Goal: Task Accomplishment & Management: Manage account settings

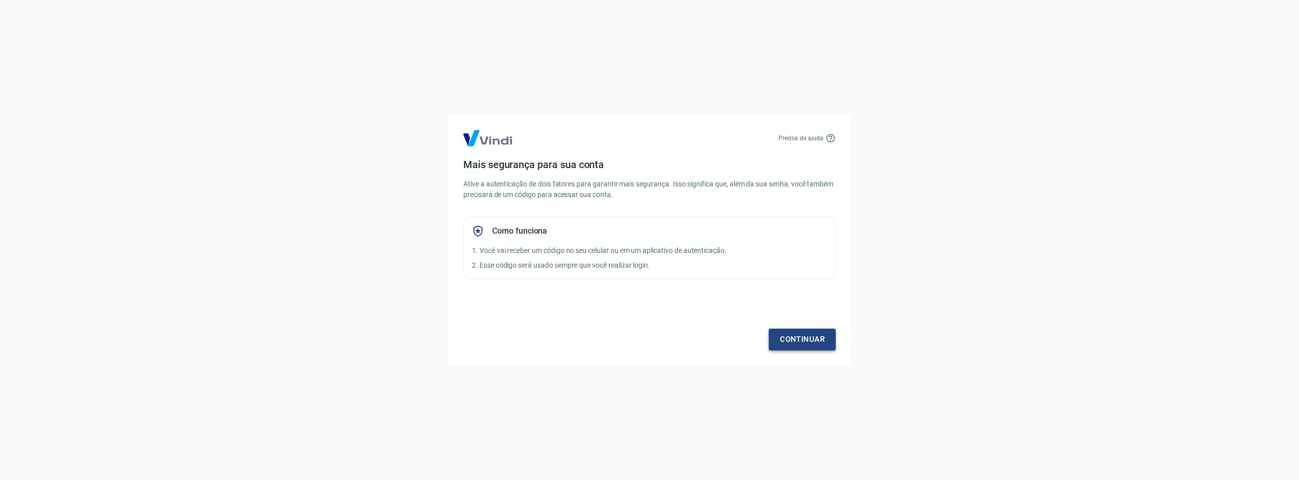
click at [787, 341] on link "Continuar" at bounding box center [802, 338] width 67 height 21
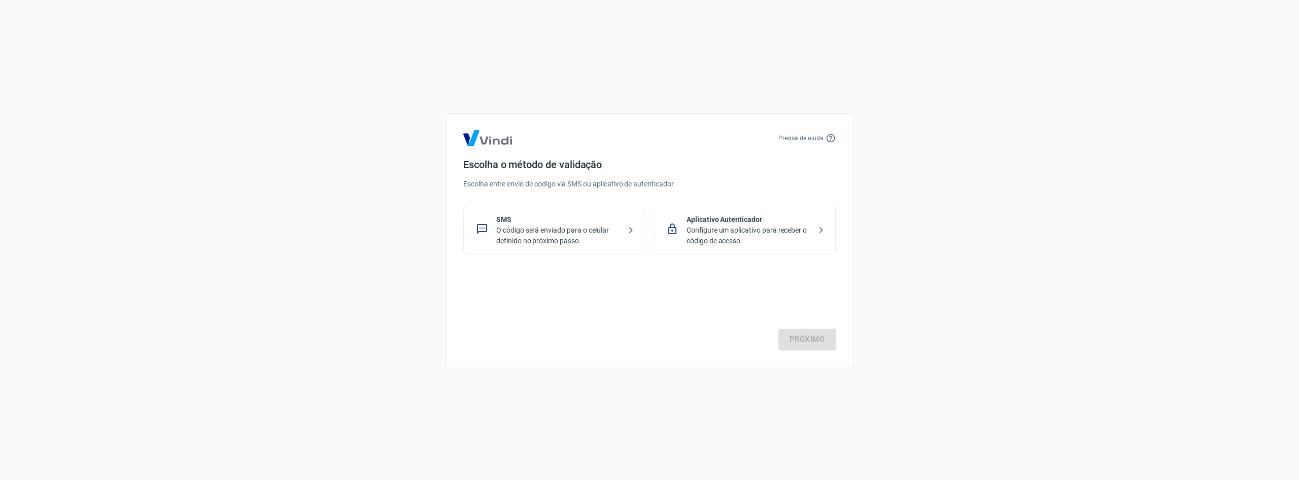
click at [752, 229] on p "Configure um aplicativo para receber o código de acesso." at bounding box center [749, 235] width 124 height 21
click at [803, 342] on link "Próximo" at bounding box center [806, 338] width 57 height 21
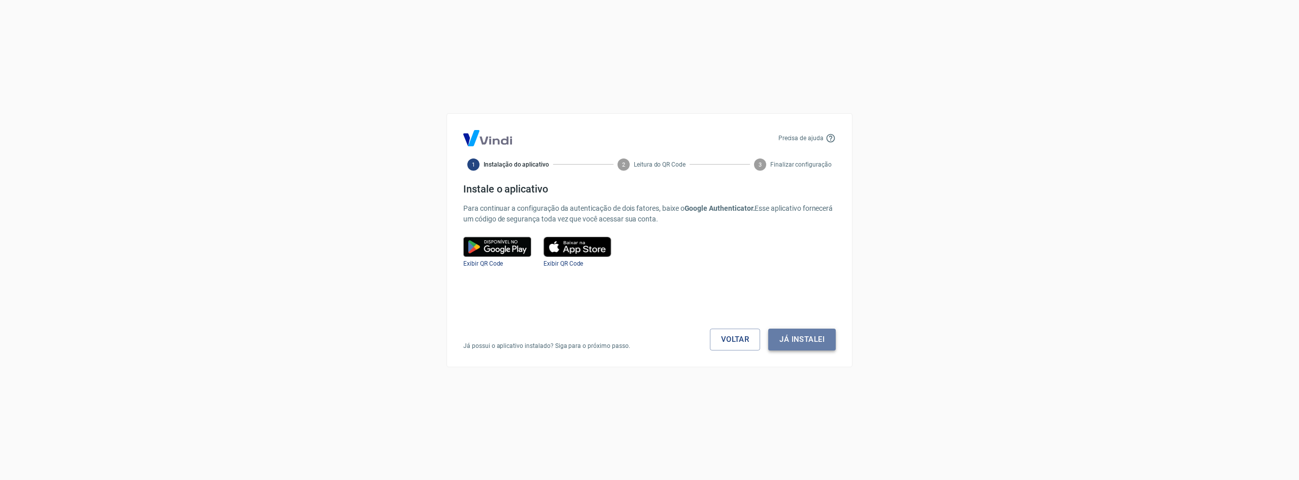
click at [814, 335] on button "Já instalei" at bounding box center [801, 338] width 67 height 21
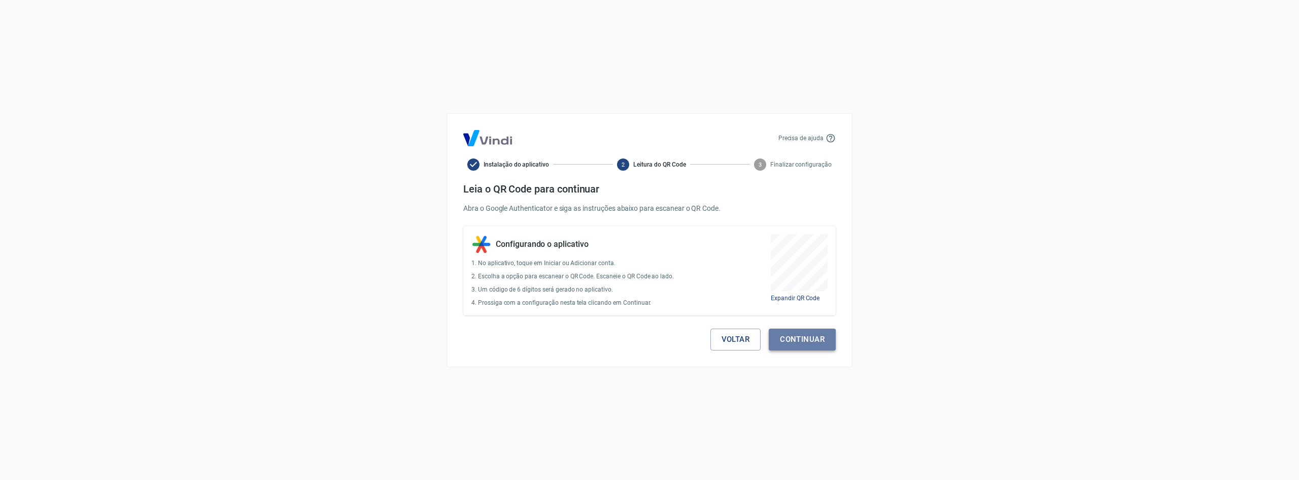
click at [802, 340] on button "Continuar" at bounding box center [802, 338] width 67 height 21
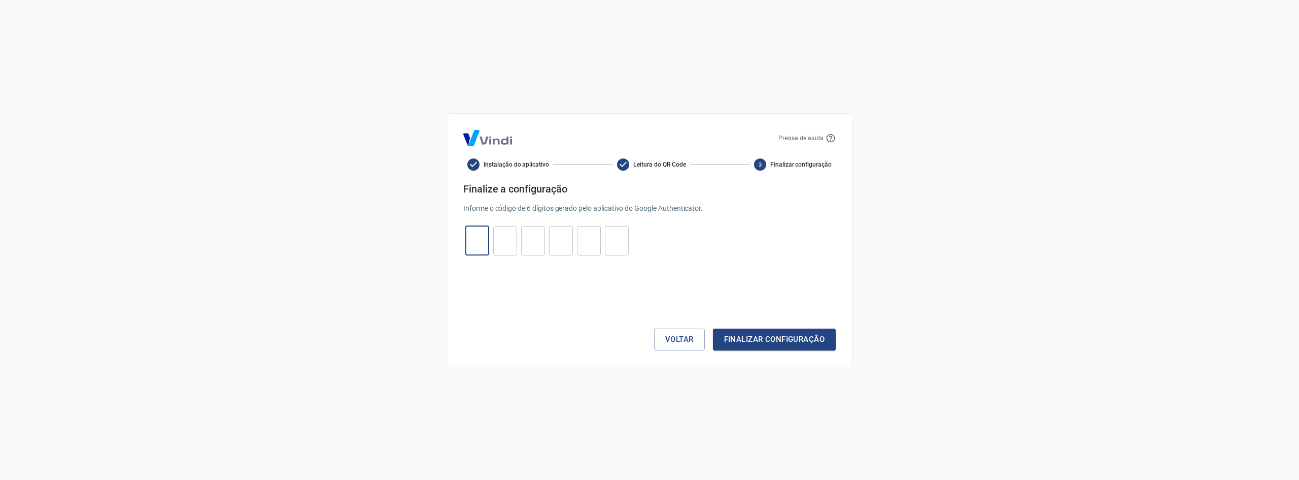
click at [475, 240] on input "tel" at bounding box center [477, 240] width 24 height 22
type input "0"
type input "3"
type input "0"
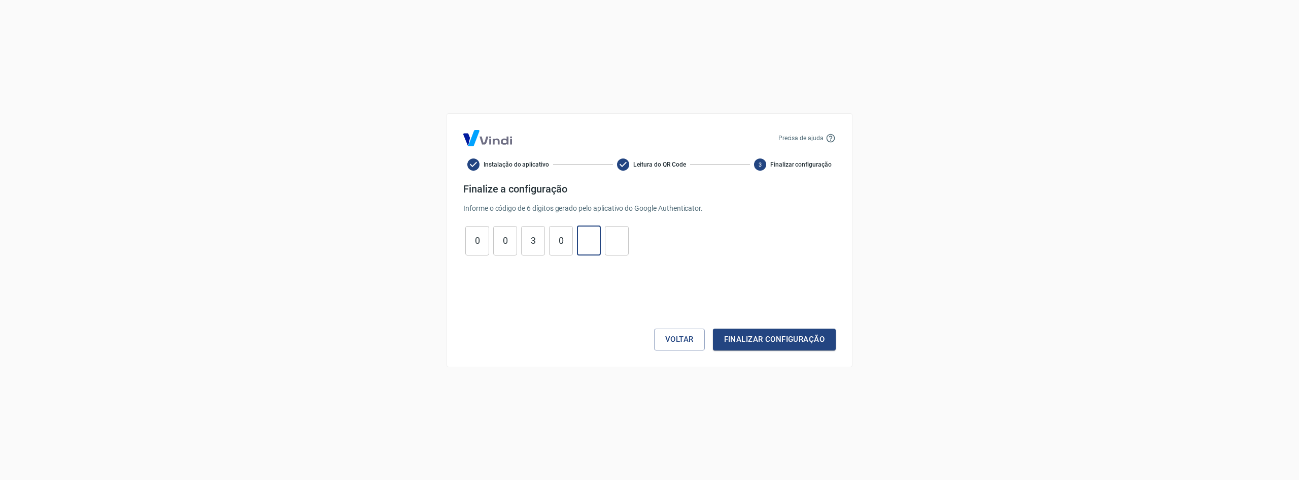
type input "7"
type input "3"
click at [801, 338] on button "Finalizar configuração" at bounding box center [774, 338] width 123 height 21
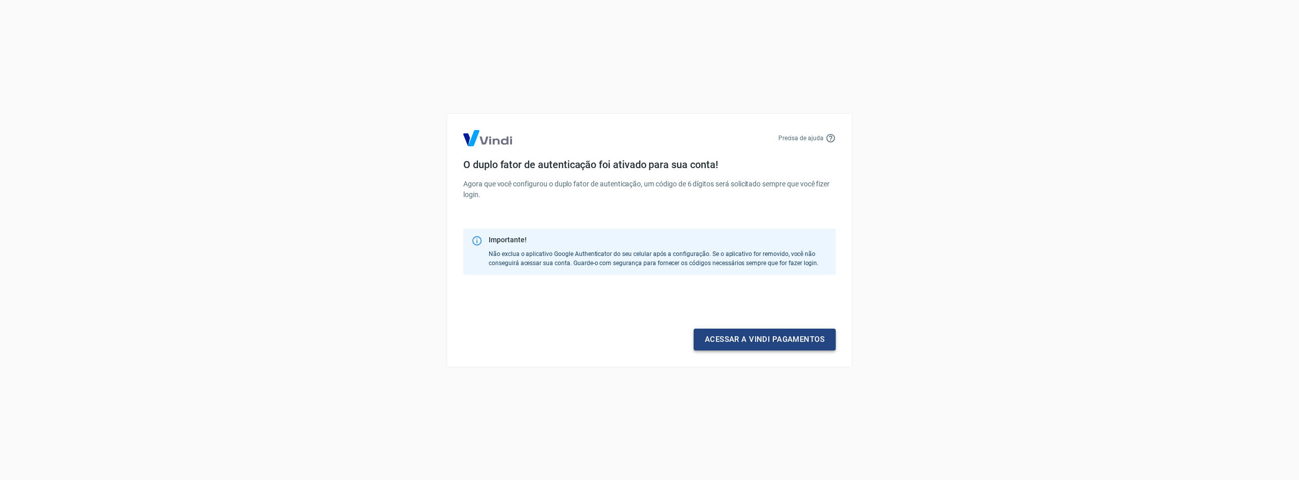
click at [773, 343] on link "Acessar a Vindi pagamentos" at bounding box center [765, 338] width 142 height 21
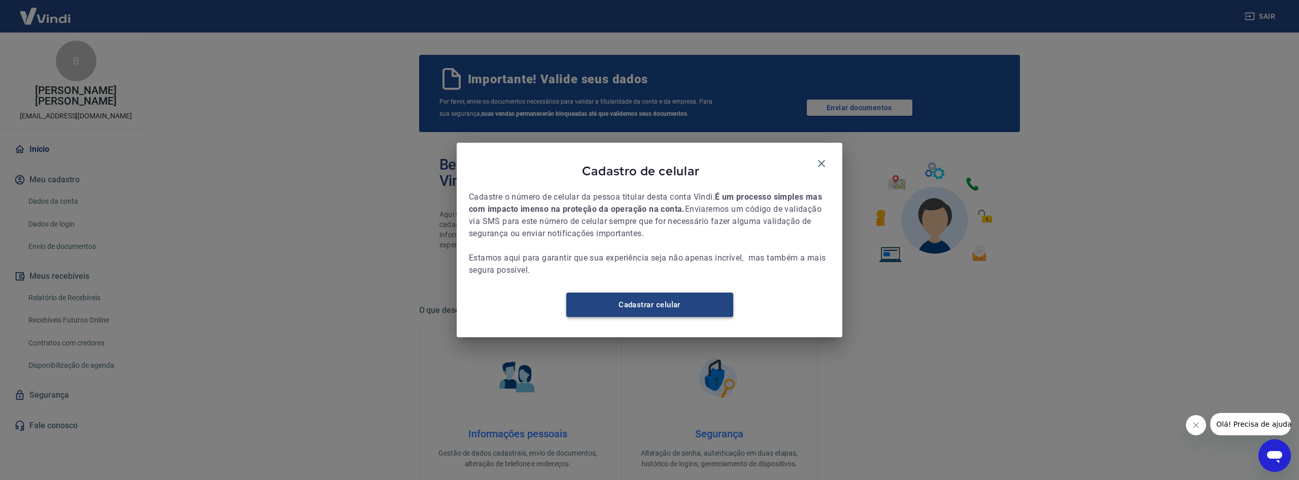
click at [656, 314] on link "Cadastrar celular" at bounding box center [649, 304] width 167 height 24
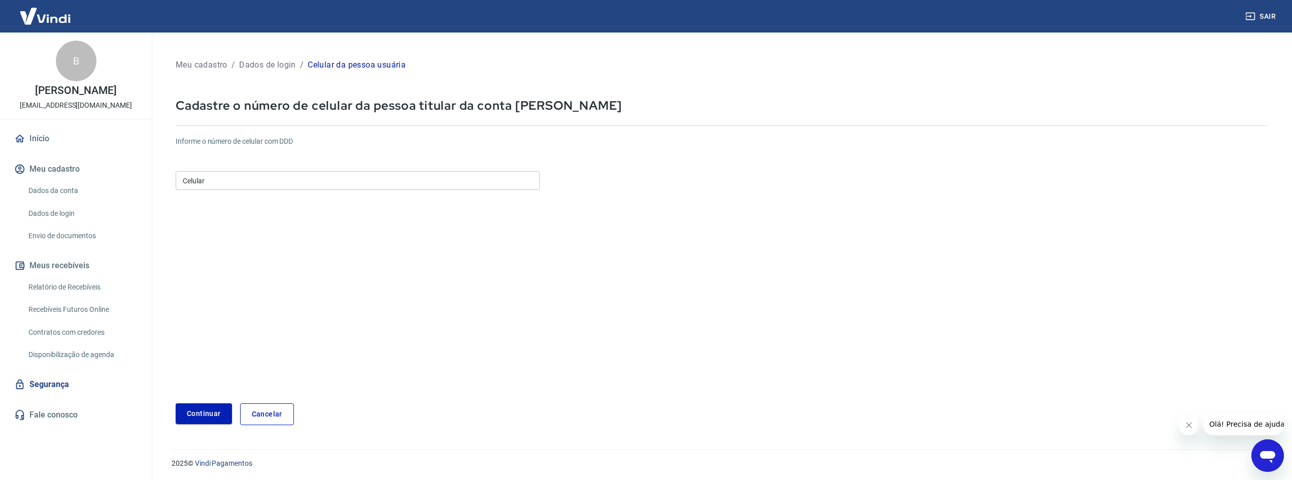
click at [279, 176] on input "Celular" at bounding box center [358, 180] width 364 height 19
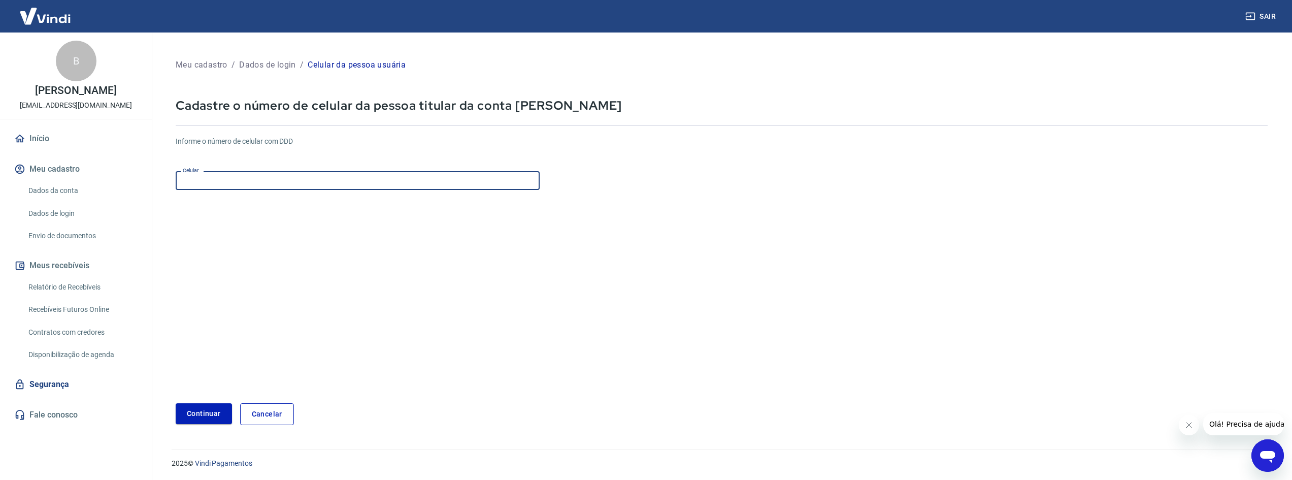
click at [580, 244] on form "Informe o número de celular com DDD Celular Celular Continuar Cancelar" at bounding box center [722, 276] width 1092 height 297
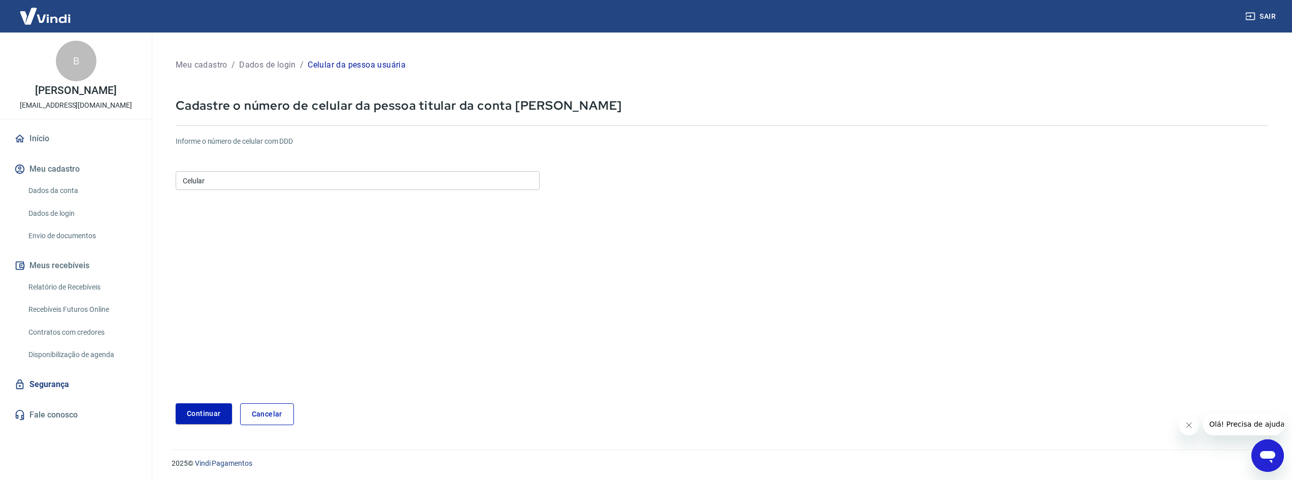
click at [250, 184] on input "Celular" at bounding box center [358, 180] width 364 height 19
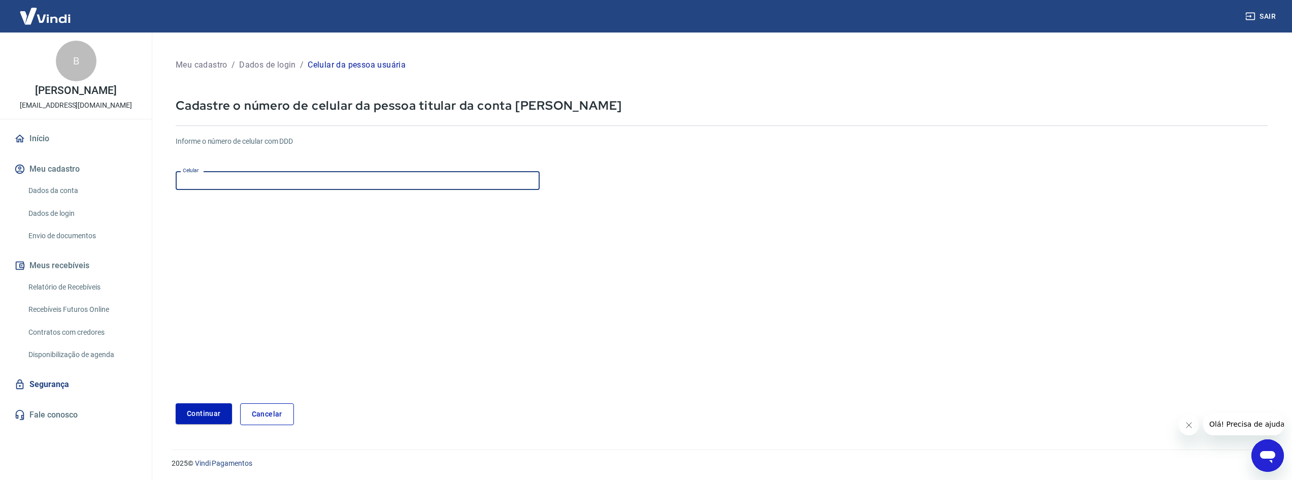
type input "[PHONE_NUMBER]"
click at [395, 235] on form "Informe o número de celular com DDD Celular (51) 99146-7957 Celular Continuar C…" at bounding box center [722, 276] width 1092 height 297
click at [211, 417] on button "Continuar" at bounding box center [204, 413] width 56 height 21
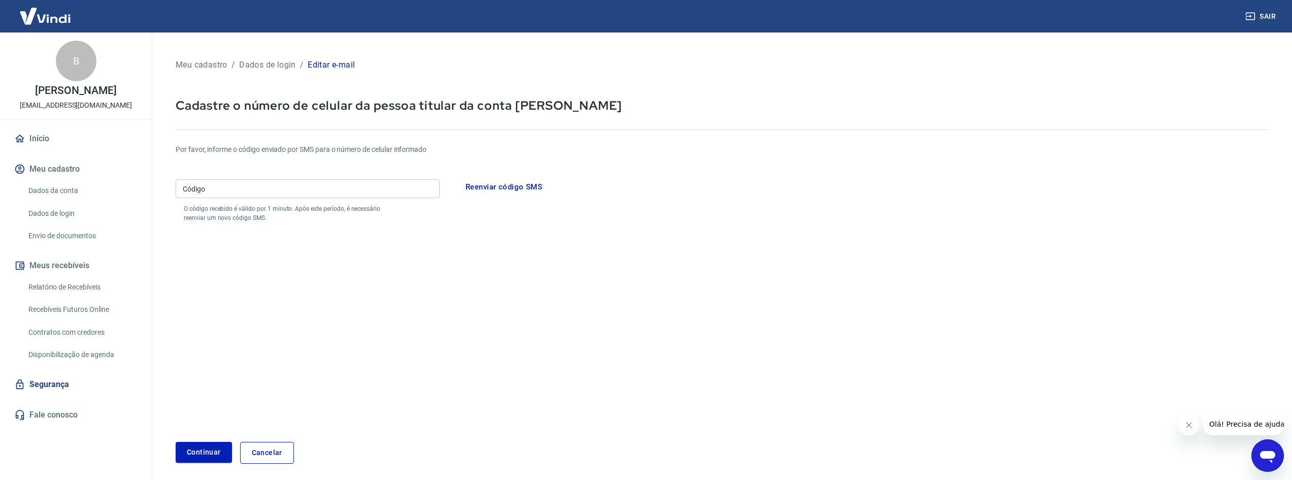
click at [276, 187] on input "Código" at bounding box center [308, 188] width 264 height 19
type input "085331"
click at [213, 448] on button "Continuar" at bounding box center [204, 452] width 56 height 21
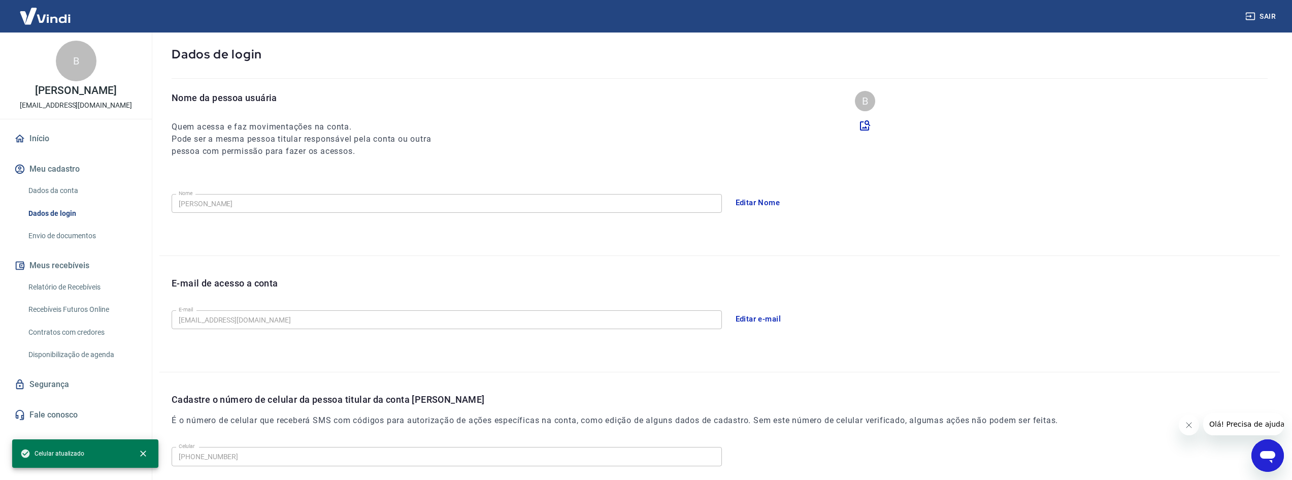
scroll to position [51, 0]
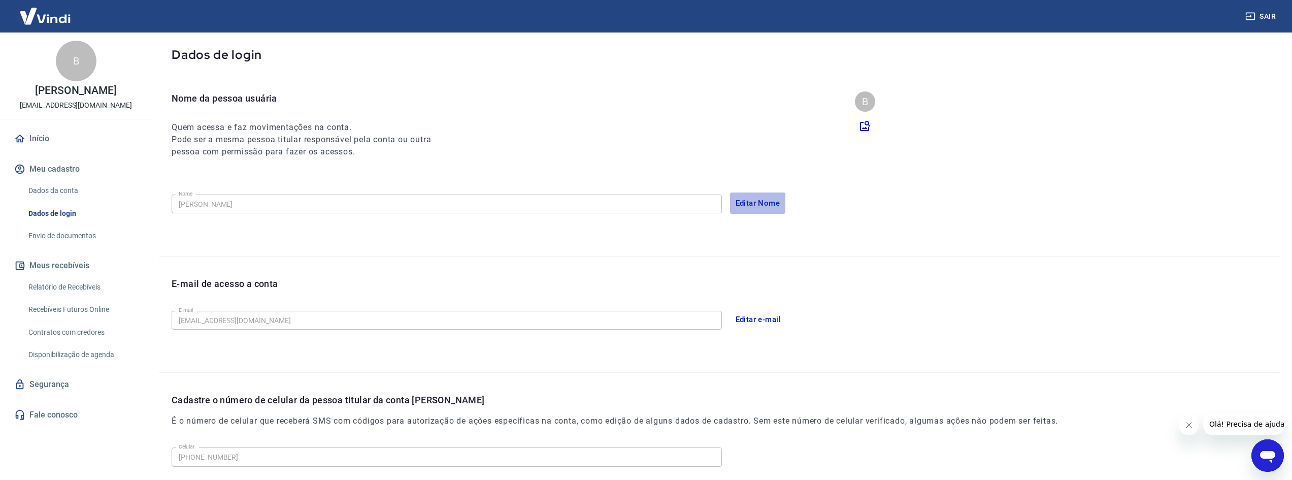
click at [754, 202] on button "Editar Nome" at bounding box center [758, 202] width 56 height 21
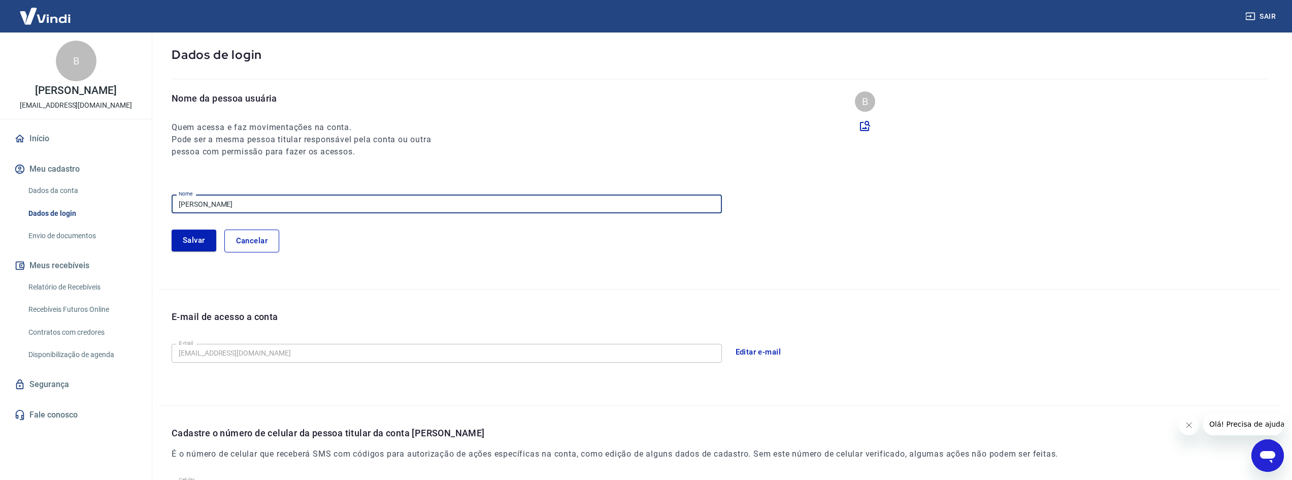
click at [288, 201] on input "[PERSON_NAME]" at bounding box center [447, 203] width 550 height 19
drag, startPoint x: 299, startPoint y: 202, endPoint x: 173, endPoint y: 202, distance: 126.4
click at [171, 202] on div "Nome da pessoa usuária Quem acessa e faz movimentações na conta. Pode ser a mes…" at bounding box center [719, 189] width 1120 height 197
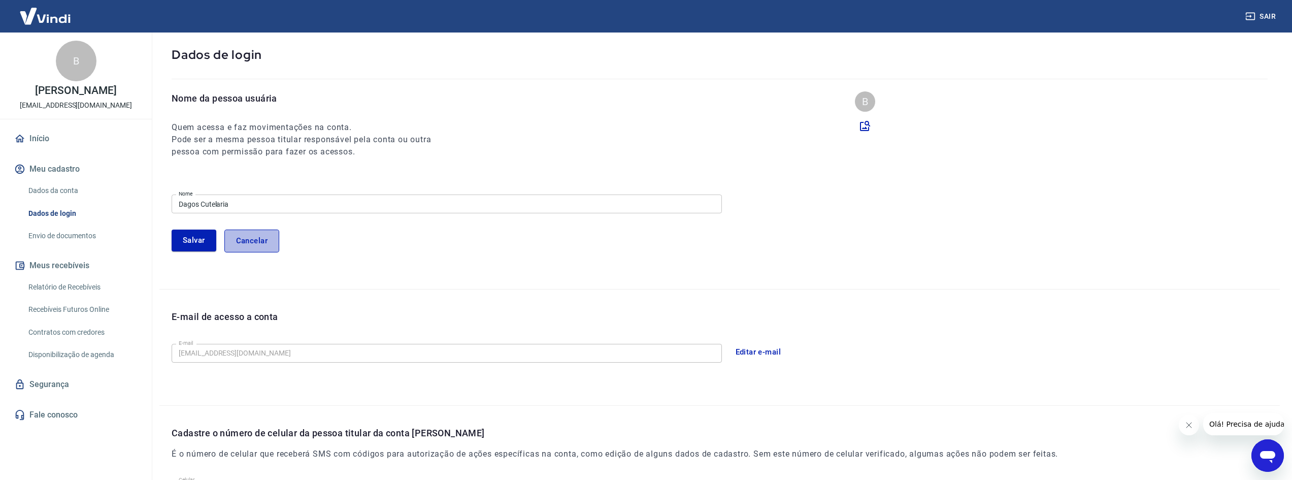
click at [270, 249] on button "Cancelar" at bounding box center [251, 240] width 55 height 22
type input "[PERSON_NAME]"
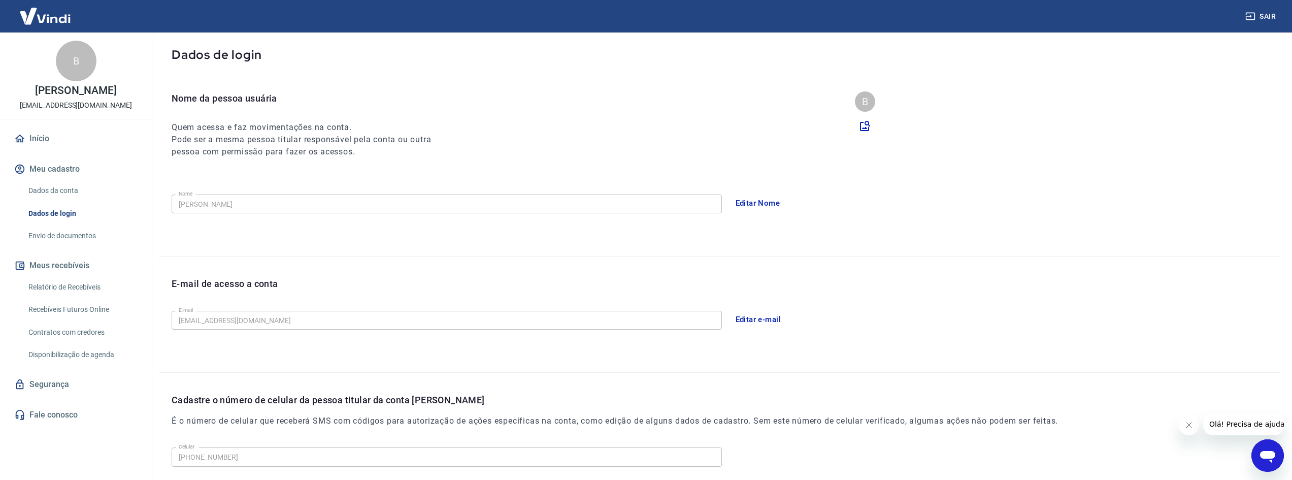
click at [406, 259] on div "E-mail de acesso a conta E-mail dagoscutelaria@gmail.com E-mail Editar e-mail" at bounding box center [719, 314] width 1120 height 116
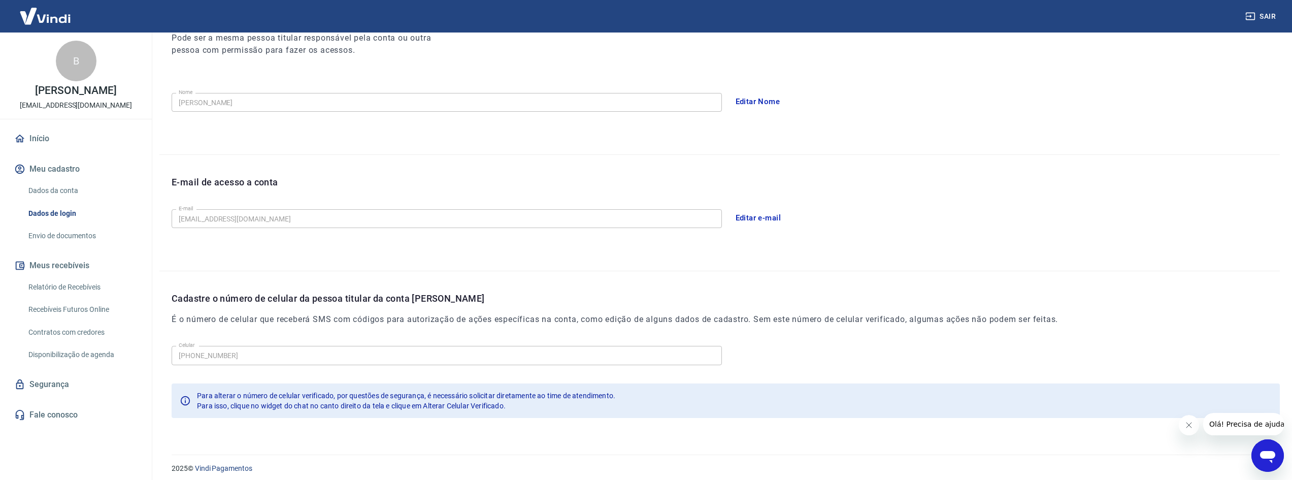
scroll to position [158, 0]
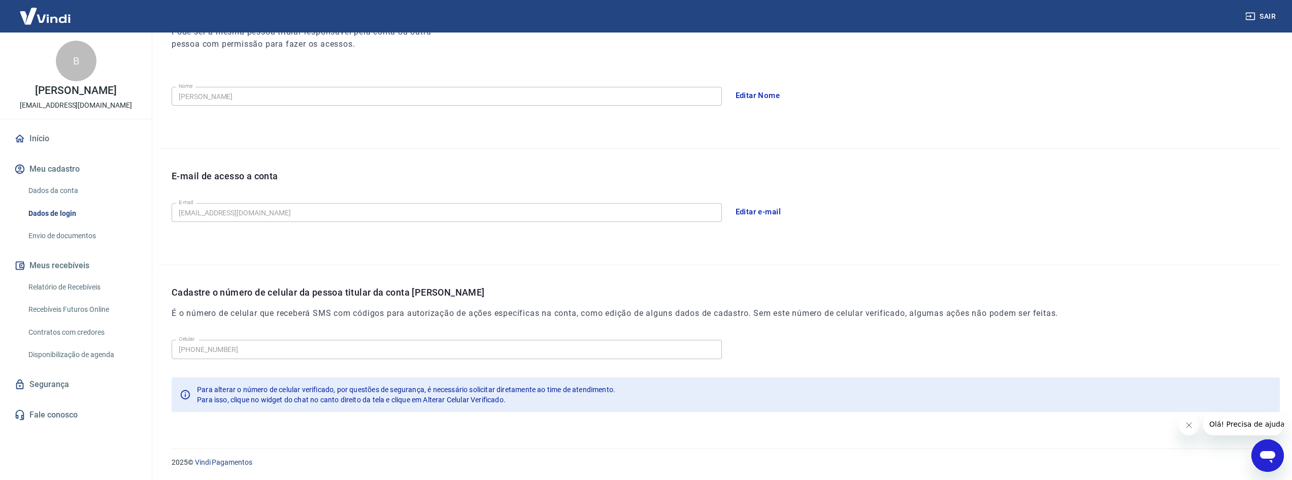
click at [71, 233] on link "Envio de documentos" at bounding box center [81, 235] width 115 height 21
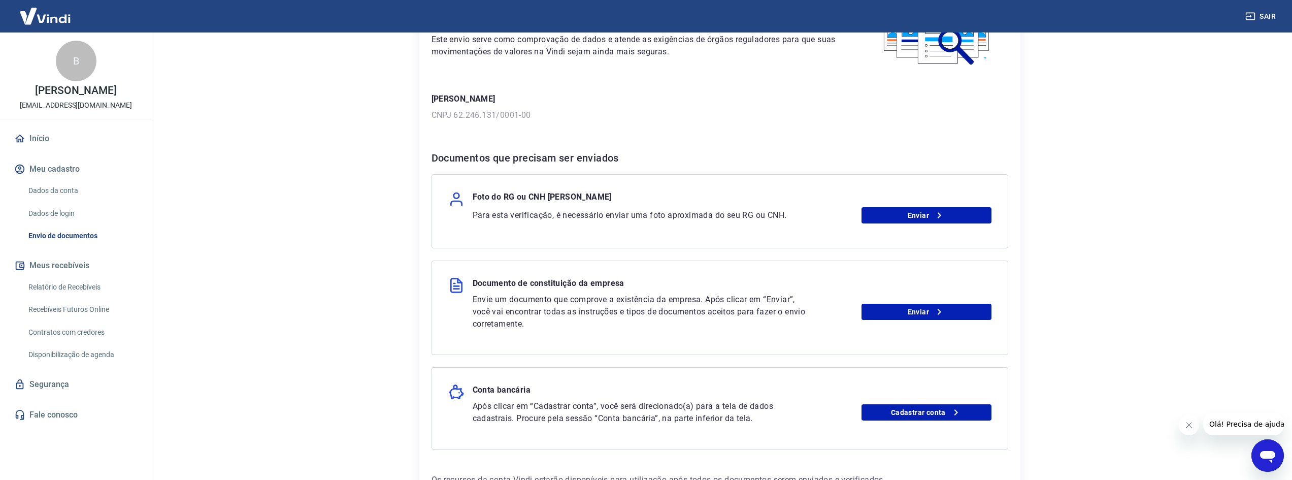
scroll to position [69, 0]
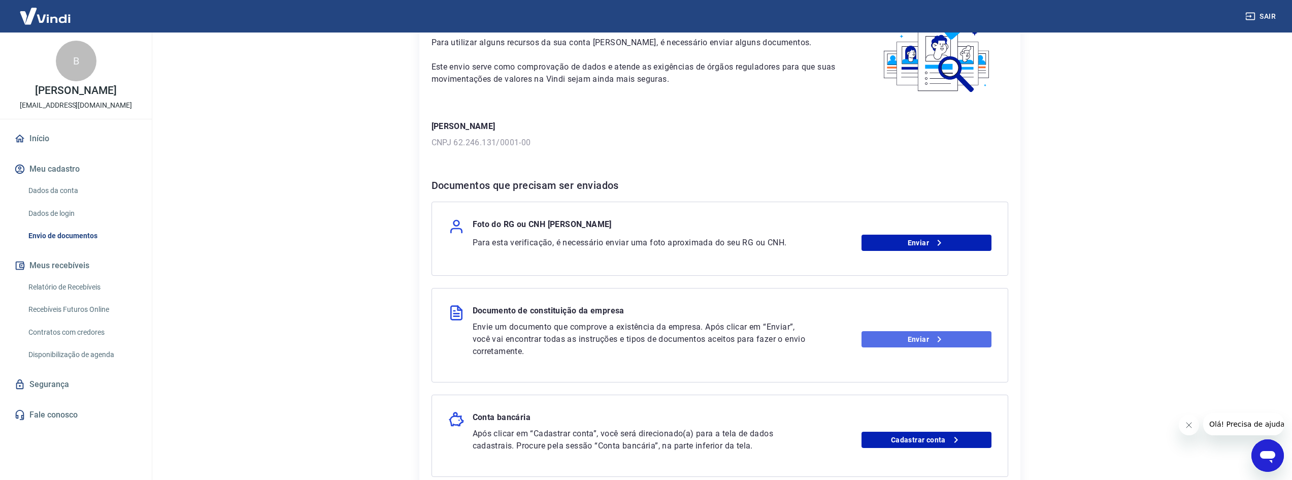
click at [879, 341] on link "Enviar" at bounding box center [926, 339] width 130 height 16
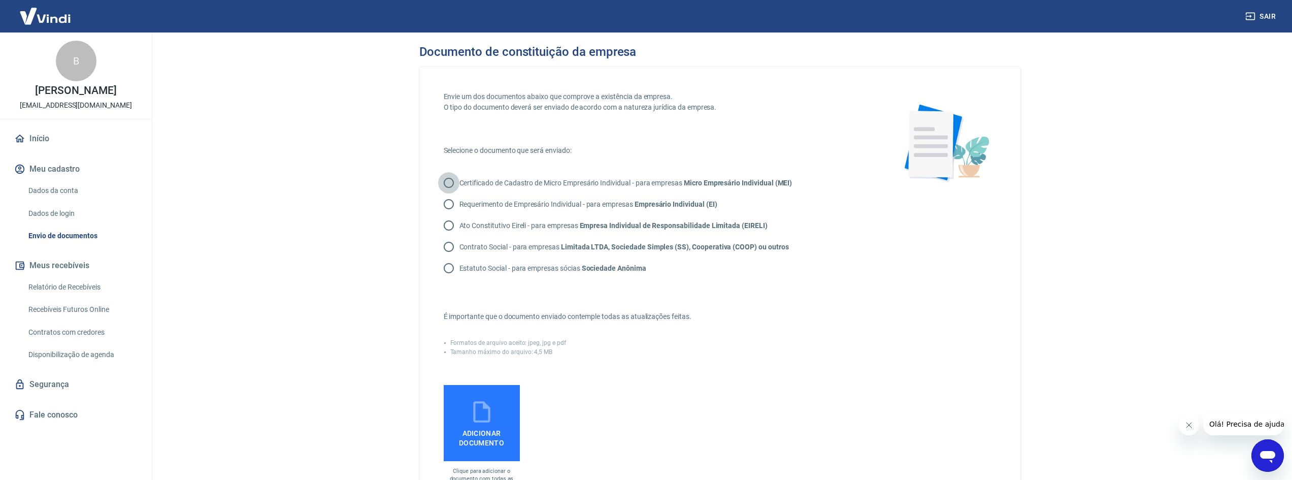
click at [458, 186] on input "Certificado de Cadastro de Micro Empresário Individual - para empresas Micro Em…" at bounding box center [448, 182] width 21 height 21
radio input "true"
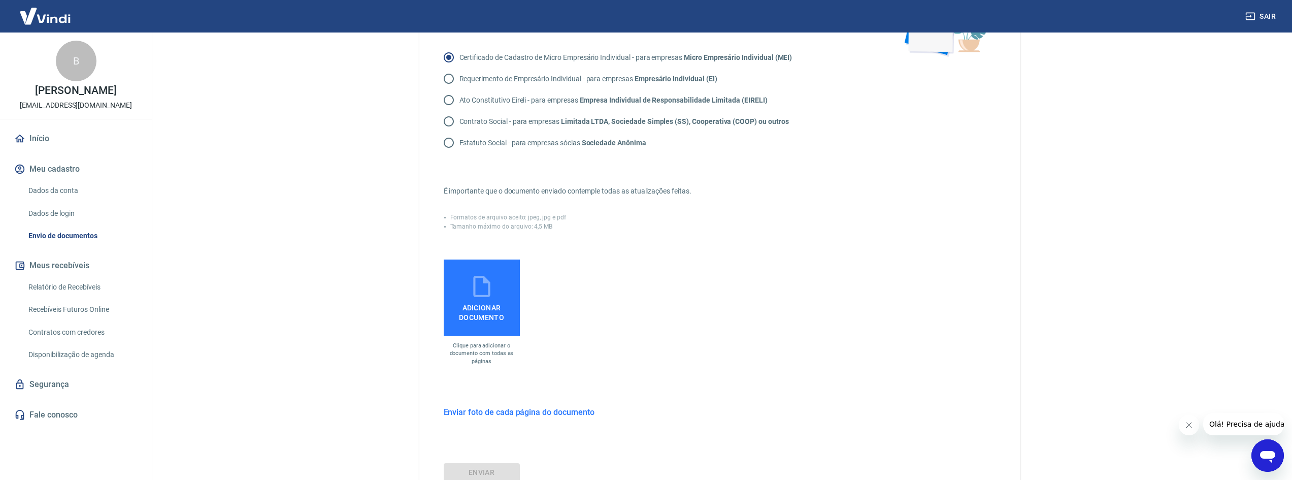
scroll to position [152, 0]
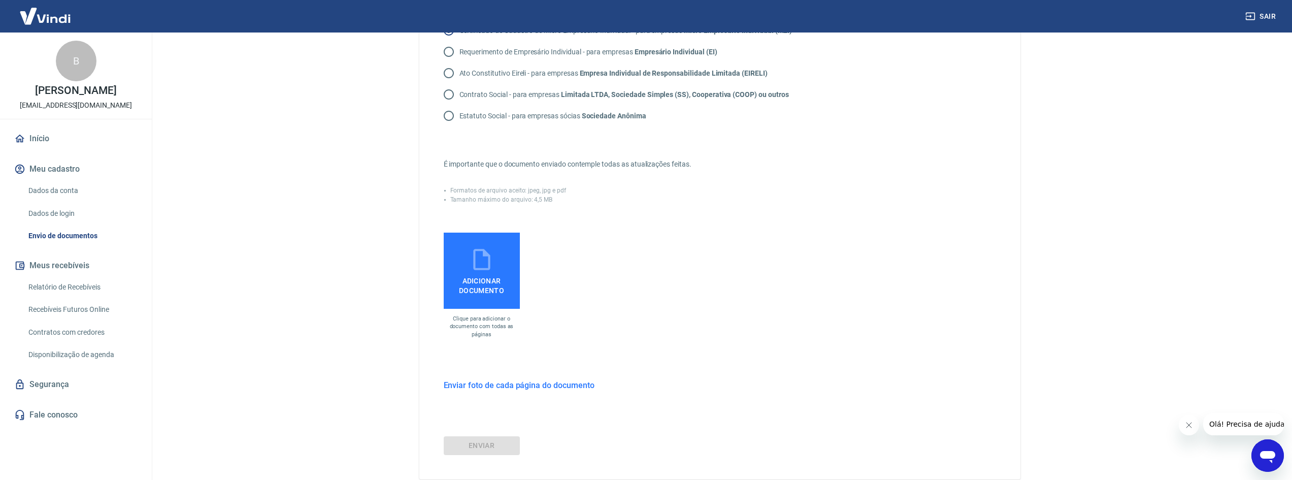
click at [488, 286] on span "Adicionar documento" at bounding box center [482, 283] width 68 height 23
click at [0, 0] on input "Adicionar documento" at bounding box center [0, 0] width 0 height 0
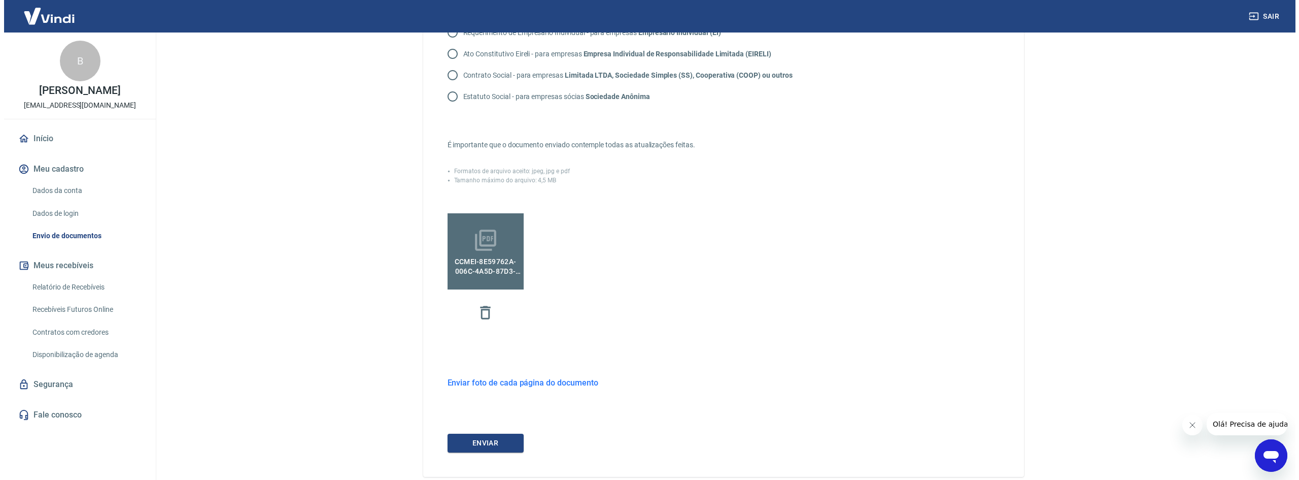
scroll to position [203, 0]
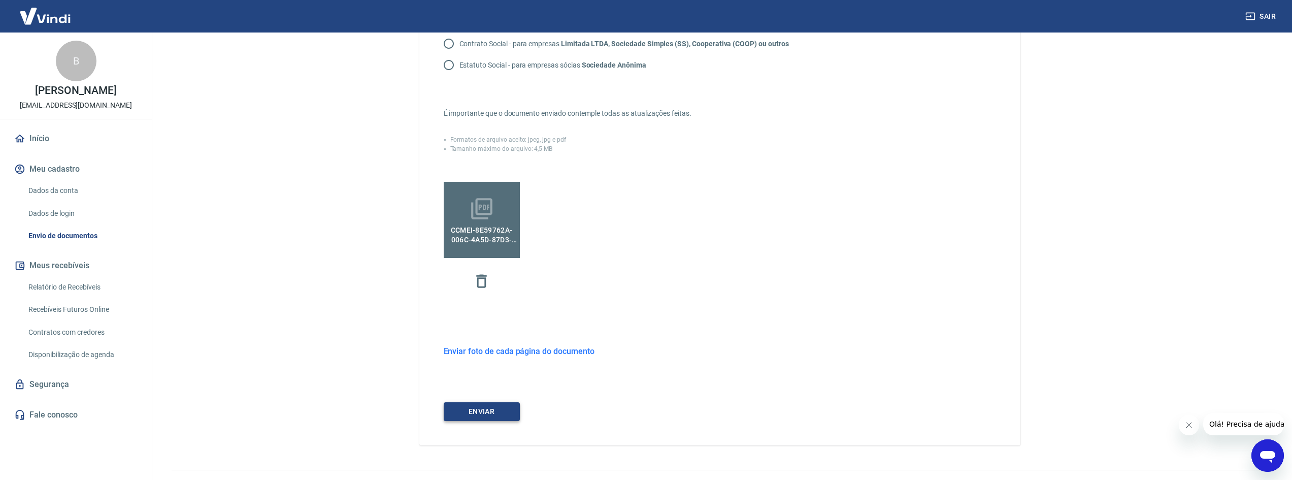
click at [508, 413] on button "ENVIAR" at bounding box center [482, 411] width 76 height 19
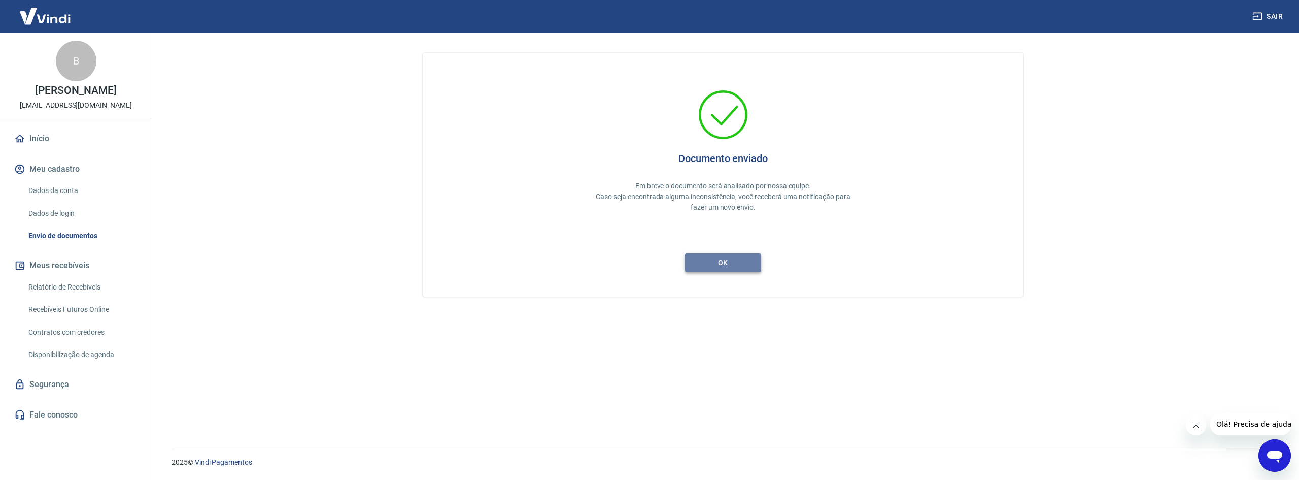
click at [743, 261] on button "ok" at bounding box center [723, 262] width 76 height 19
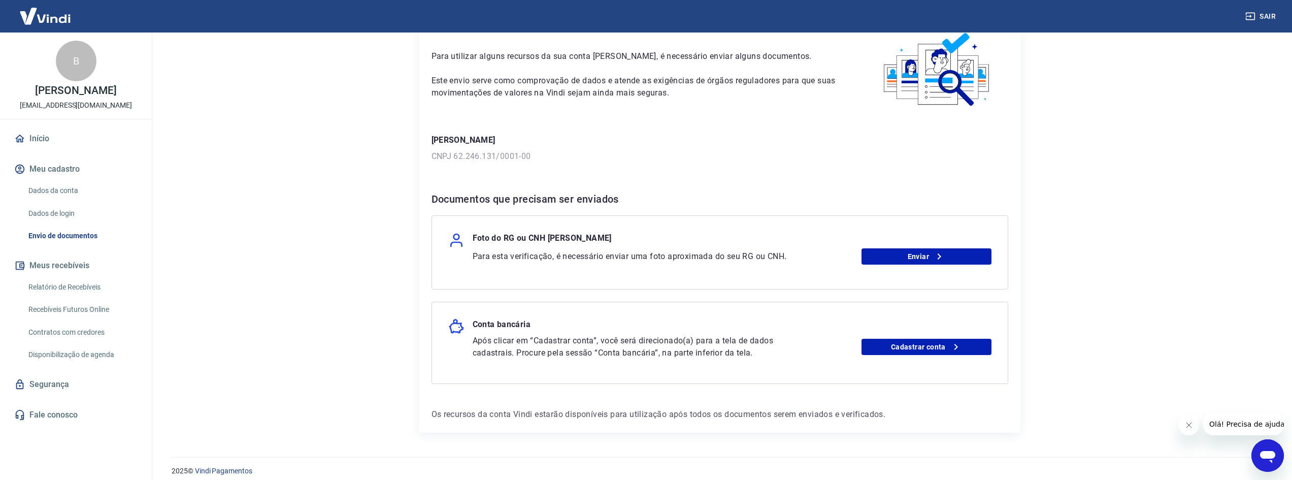
scroll to position [64, 0]
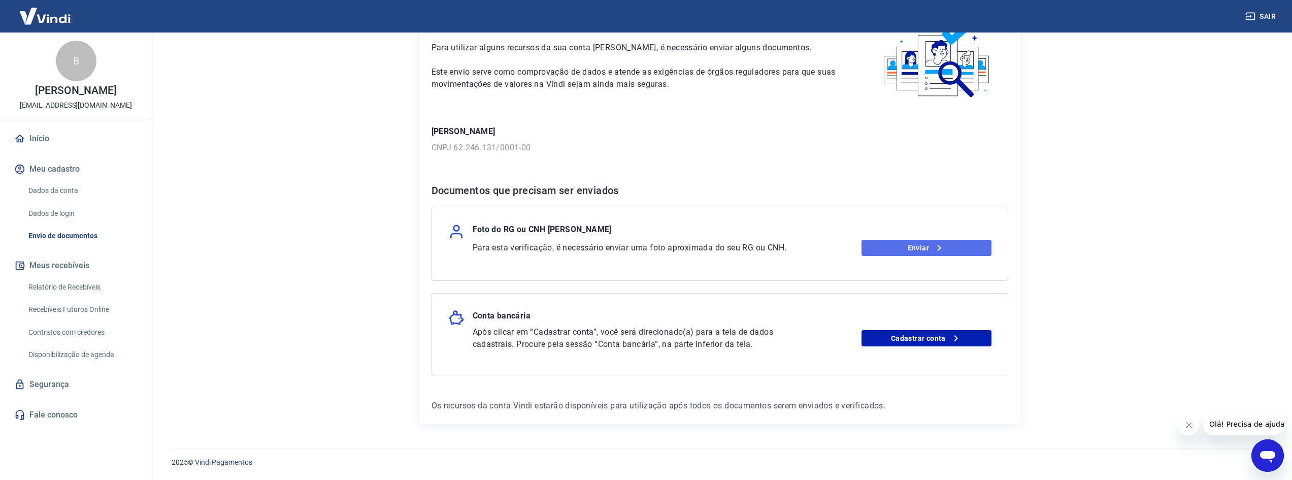
click at [943, 250] on icon at bounding box center [939, 248] width 12 height 12
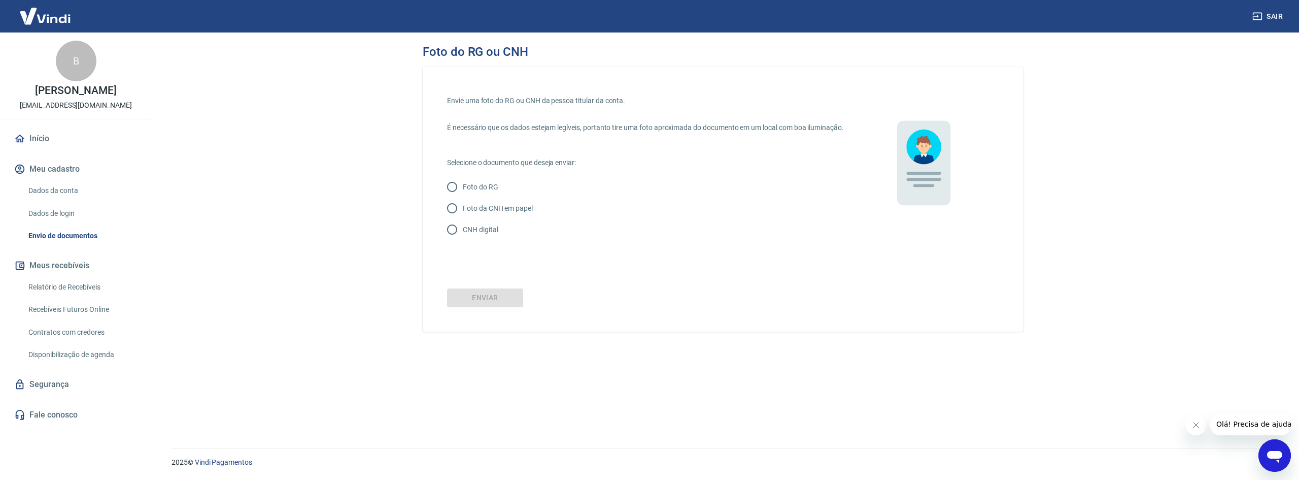
click at [451, 197] on input "Foto do RG" at bounding box center [452, 186] width 21 height 21
radio input "true"
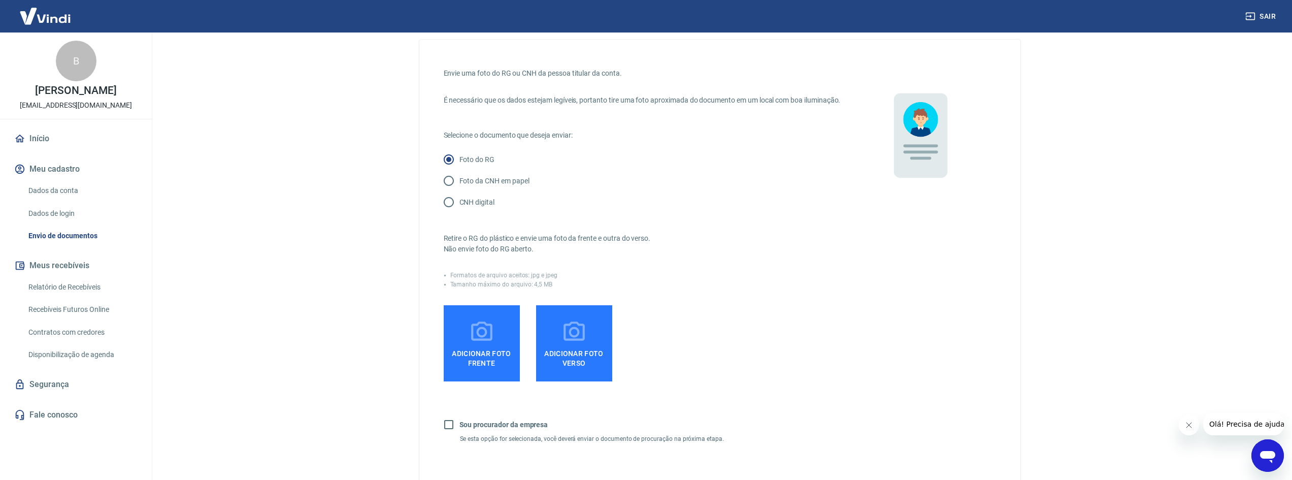
scroll to position [51, 0]
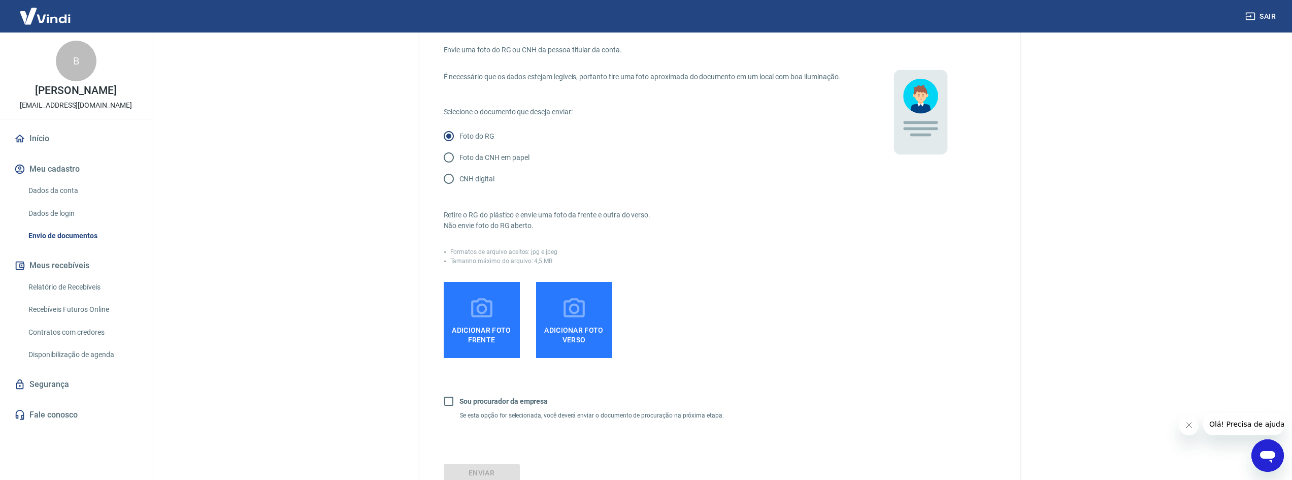
click at [491, 333] on span "Adicionar foto frente" at bounding box center [482, 332] width 68 height 23
click at [0, 0] on input "Adicionar foto frente" at bounding box center [0, 0] width 0 height 0
click at [487, 321] on icon at bounding box center [481, 308] width 25 height 25
click at [0, 0] on input "Adicionar foto frente" at bounding box center [0, 0] width 0 height 0
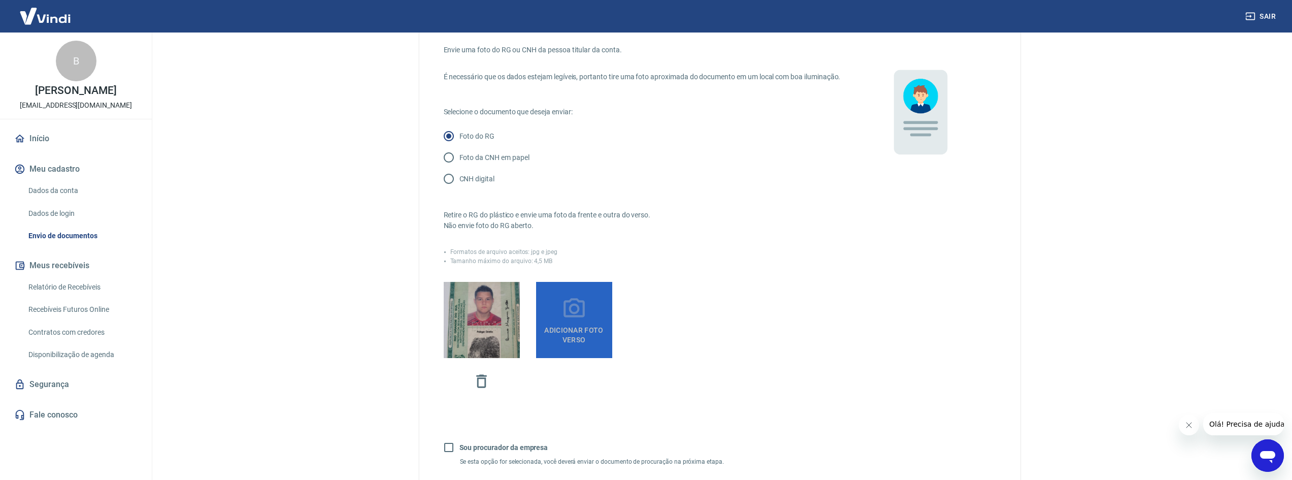
click at [560, 321] on label "Adicionar foto verso" at bounding box center [574, 320] width 76 height 76
click at [0, 0] on input "Adicionar foto verso" at bounding box center [0, 0] width 0 height 0
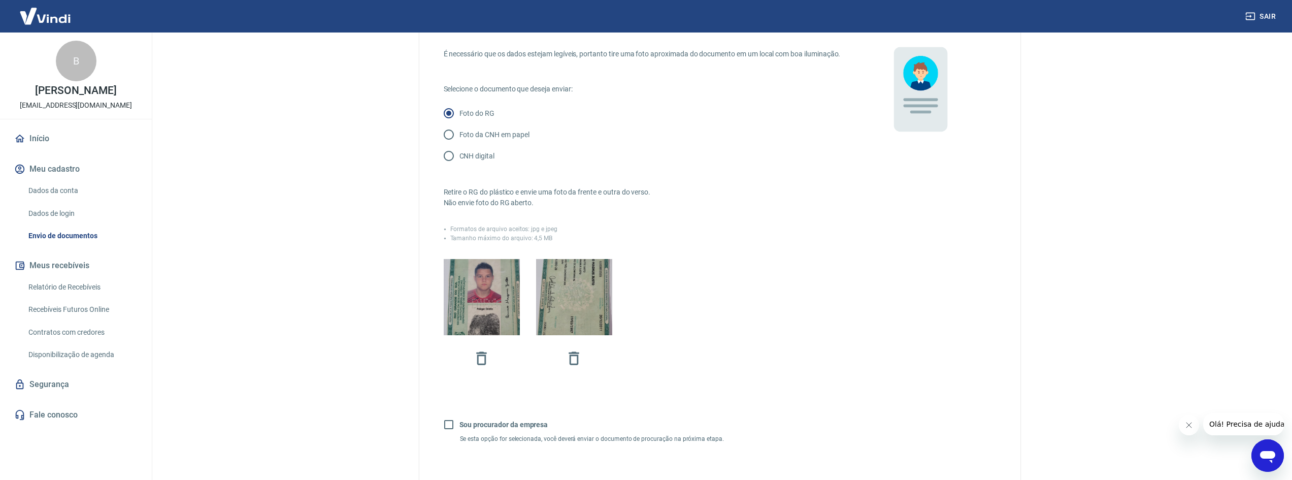
scroll to position [190, 0]
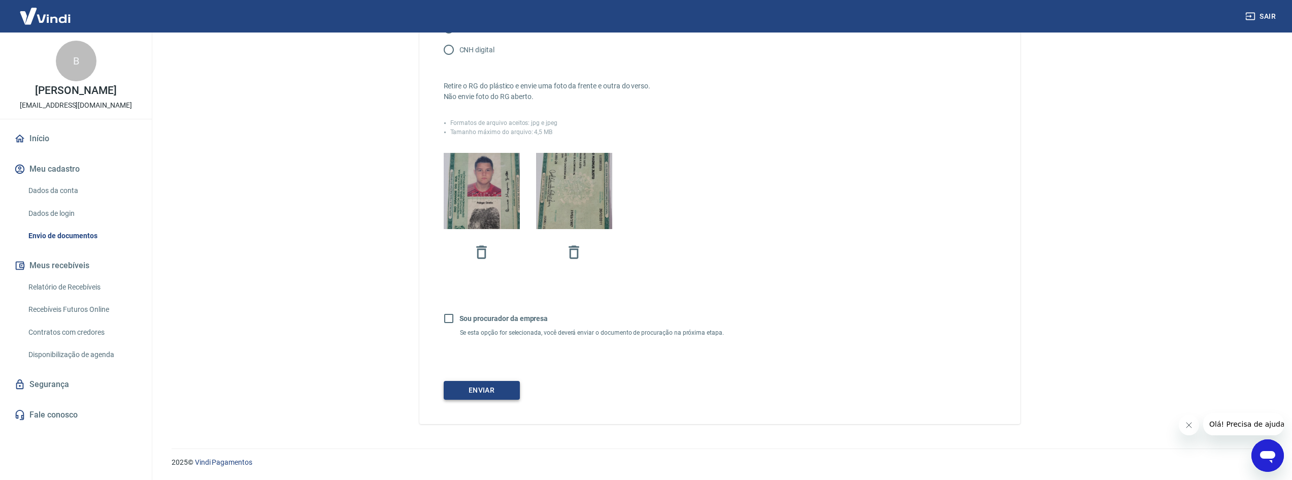
click at [493, 390] on button "Enviar" at bounding box center [482, 390] width 76 height 19
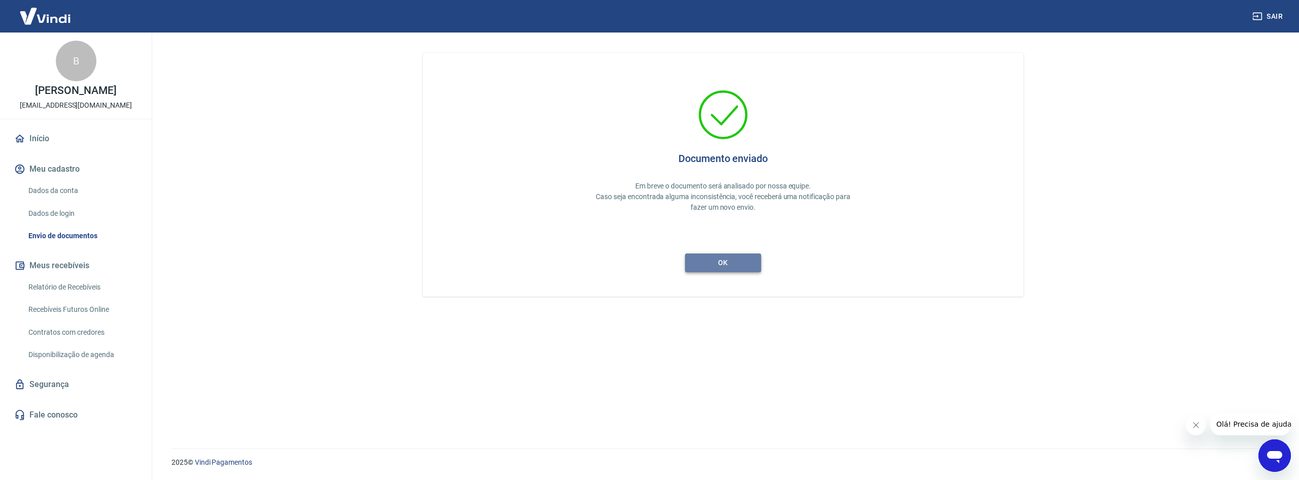
click at [735, 258] on button "ok" at bounding box center [723, 262] width 76 height 19
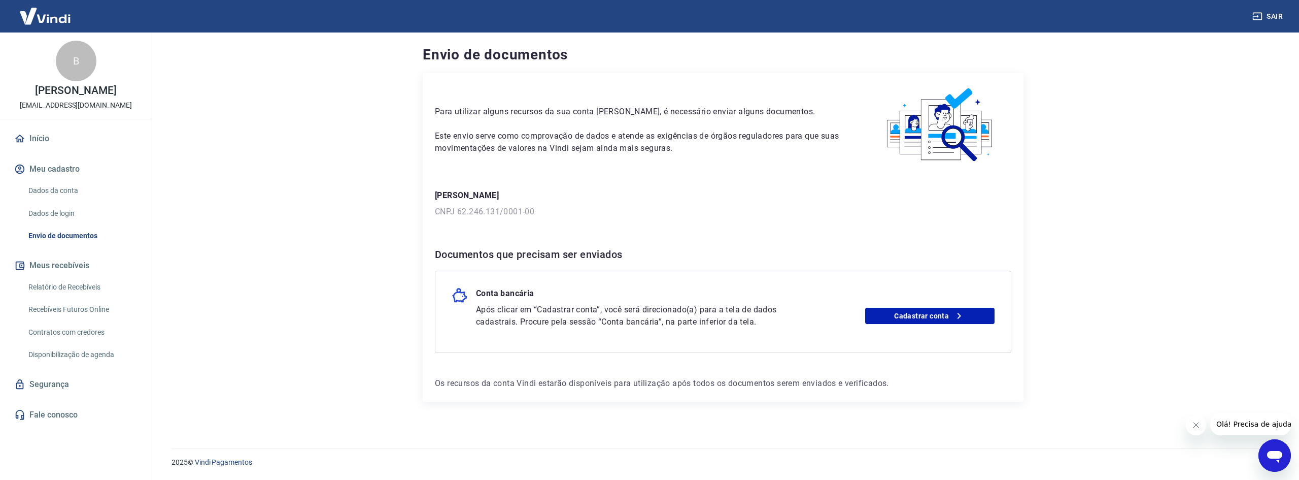
click at [343, 187] on main "Envio de documentos Para utilizar alguns recursos da sua conta [PERSON_NAME], é…" at bounding box center [723, 255] width 1152 height 447
click at [66, 194] on link "Dados da conta" at bounding box center [81, 190] width 115 height 21
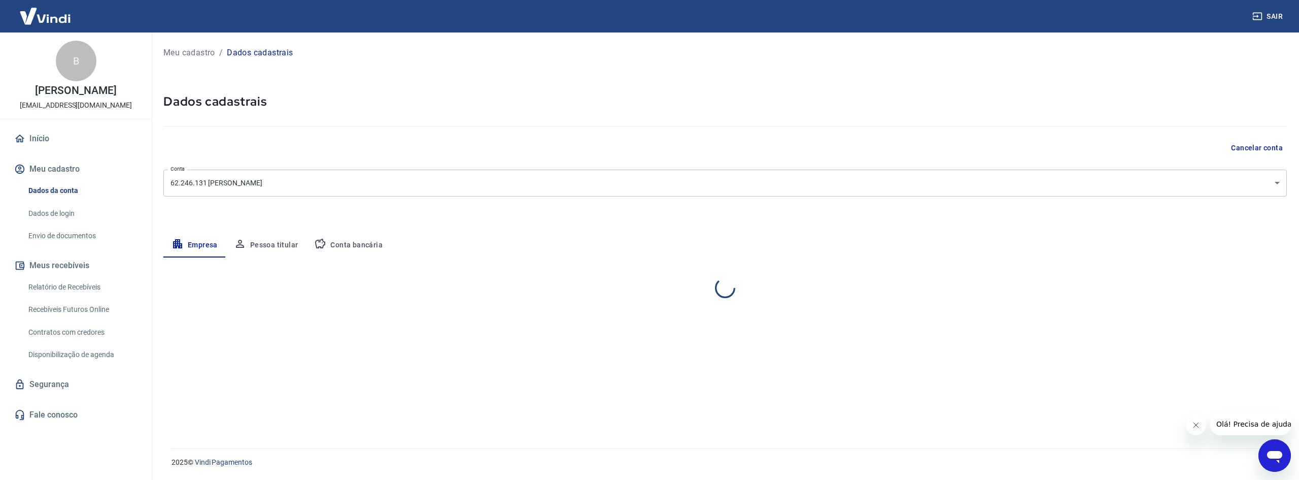
select select "RS"
select select "business"
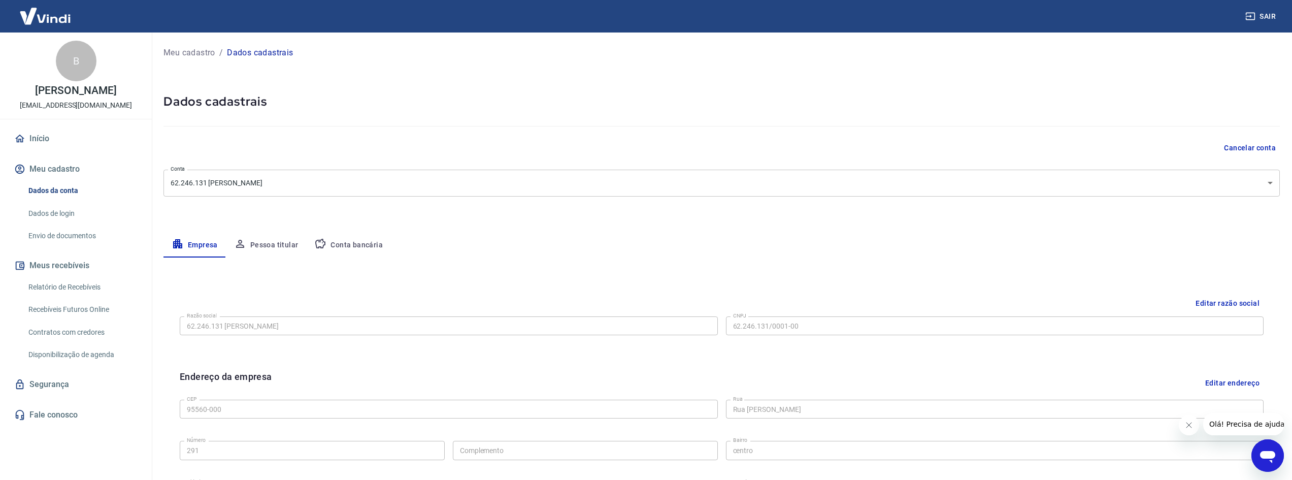
click at [268, 248] on button "Pessoa titular" at bounding box center [266, 245] width 81 height 24
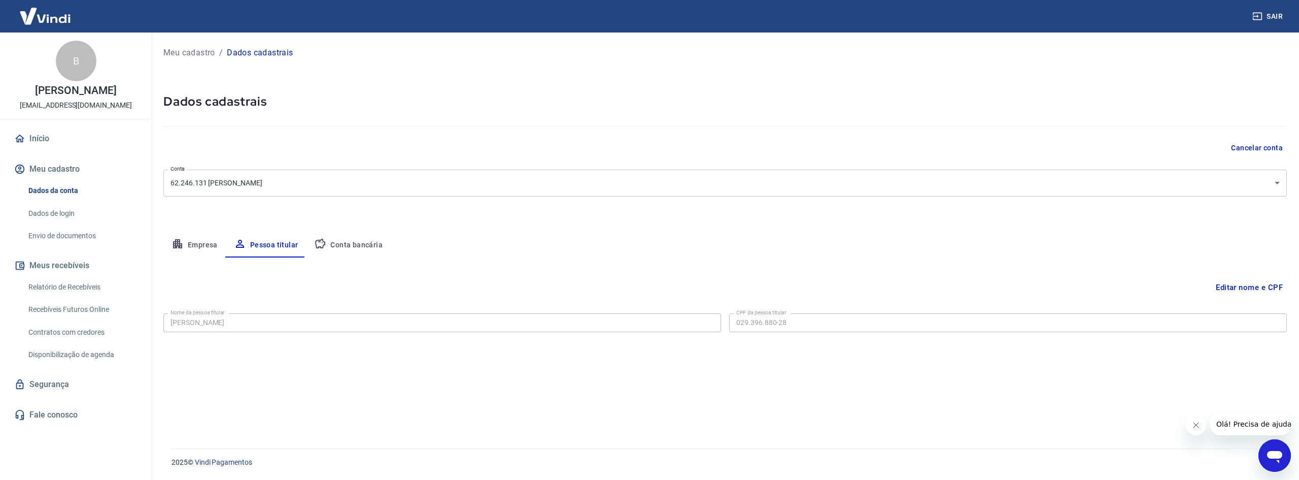
click at [87, 227] on link "Envio de documentos" at bounding box center [81, 235] width 115 height 21
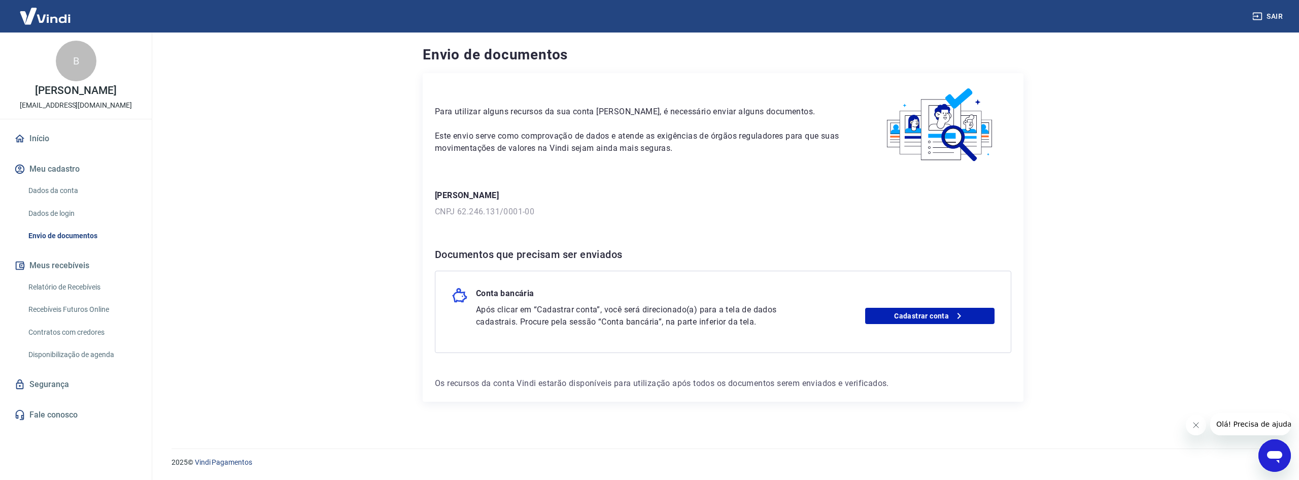
click at [85, 287] on link "Relatório de Recebíveis" at bounding box center [81, 287] width 115 height 21
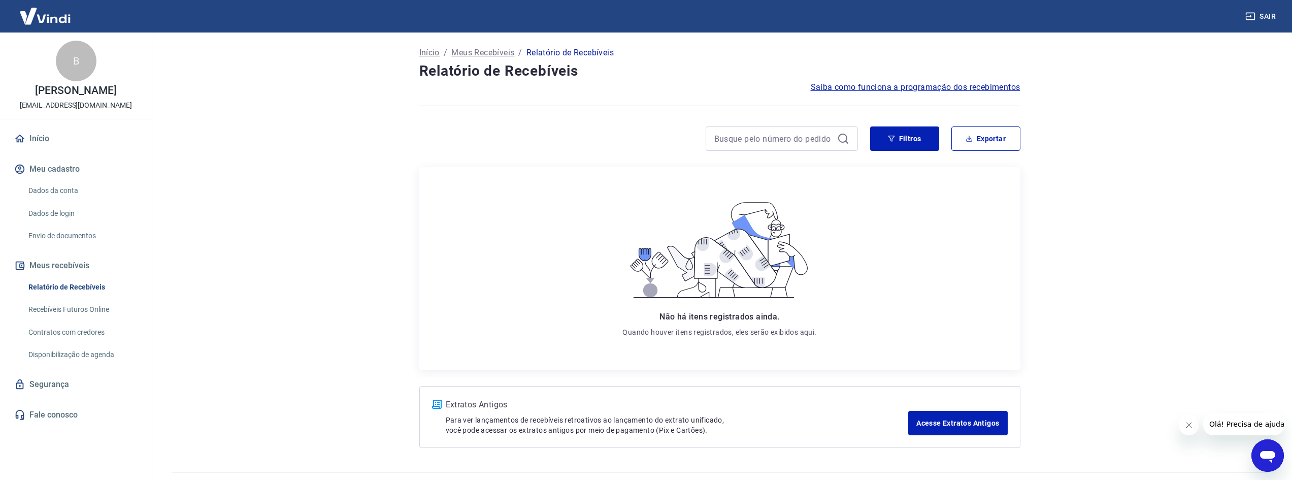
click at [44, 141] on link "Início" at bounding box center [75, 138] width 127 height 22
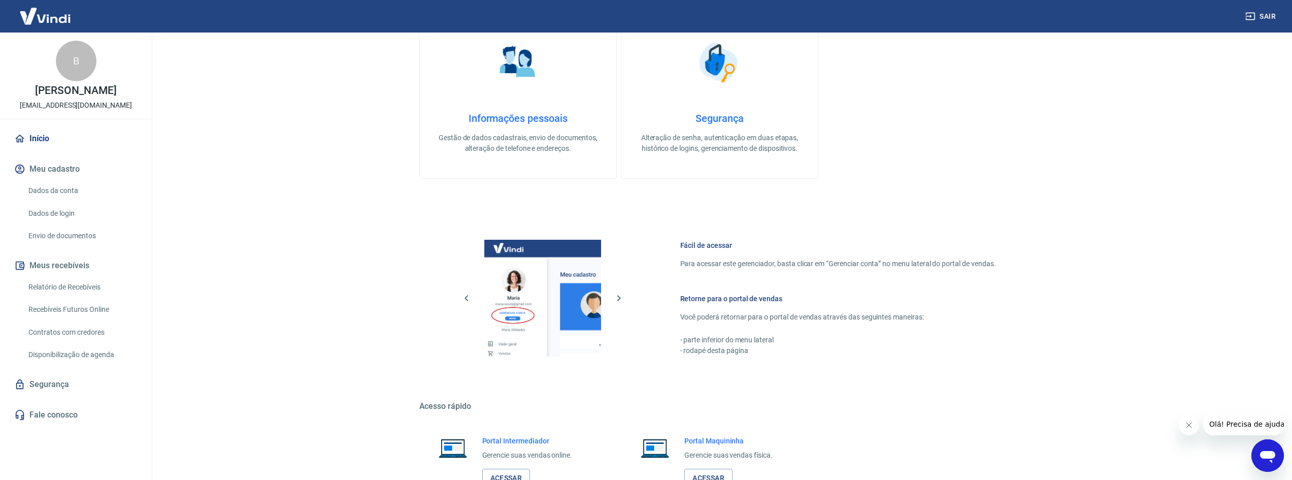
scroll to position [417, 0]
